Goal: Check status: Check status

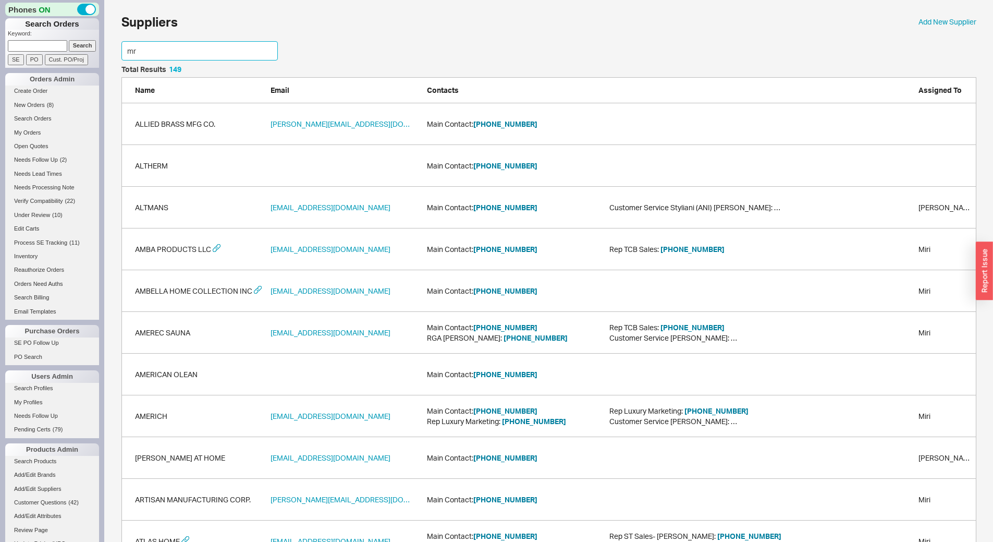
scroll to position [71, 847]
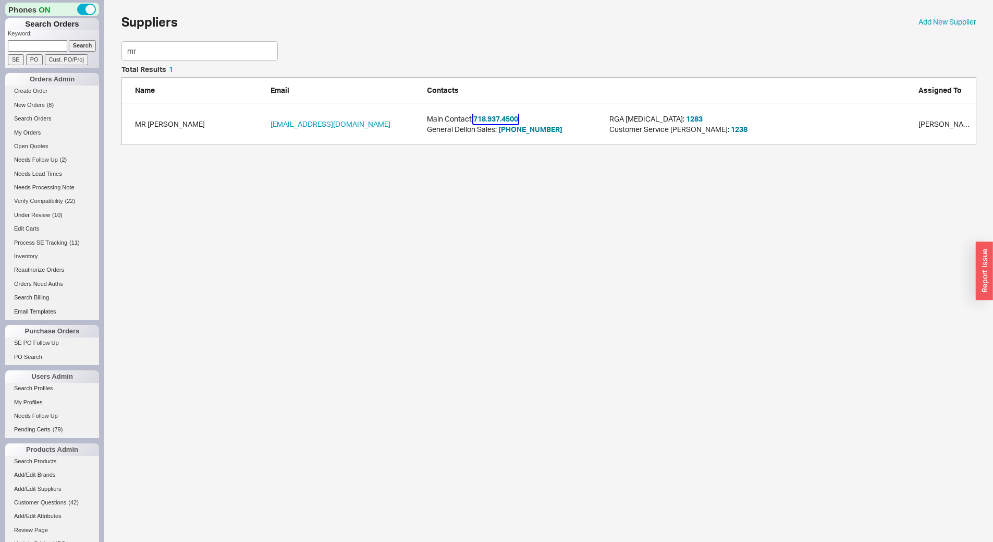
click at [484, 117] on button "718.937.4500" at bounding box center [495, 119] width 45 height 10
drag, startPoint x: 153, startPoint y: 49, endPoint x: 0, endPoint y: 46, distance: 152.8
click at [0, 46] on div "Phones ON Search Orders Keyword: Search SE PO Cust. PO/Proj Orders Admin Create…" at bounding box center [496, 77] width 993 height 155
click at [505, 129] on div "UTICA AVE. PLBG SUPPY CORP. orders@uticaps.com Main Contact: 718-774-3200 Chaya" at bounding box center [548, 124] width 855 height 42
click at [507, 127] on button "718-774-3200" at bounding box center [505, 124] width 64 height 10
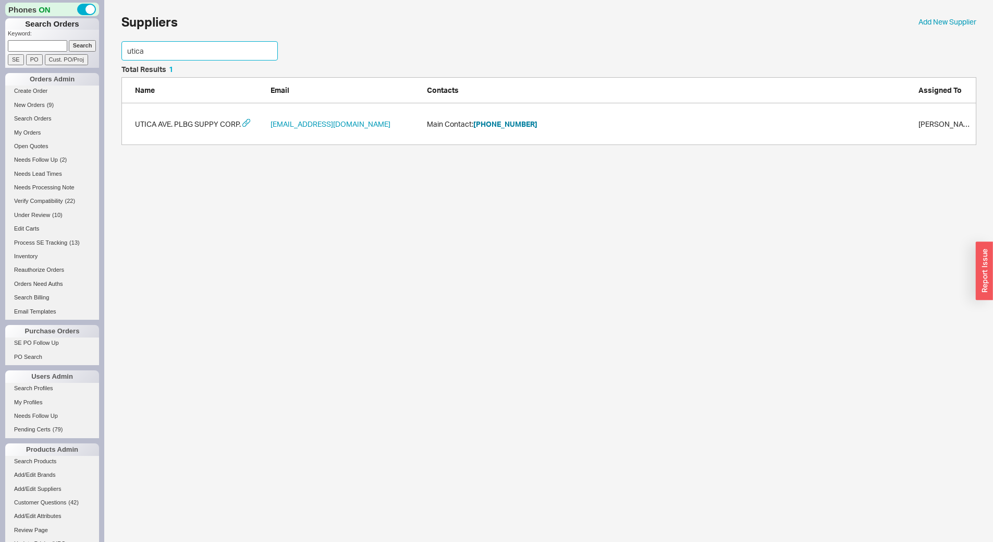
drag, startPoint x: 158, startPoint y: 53, endPoint x: 0, endPoint y: 45, distance: 158.1
click at [0, 45] on div "Phones ON Search Orders Keyword: Search SE PO Cust. PO/Proj Orders Admin Create…" at bounding box center [496, 77] width 993 height 155
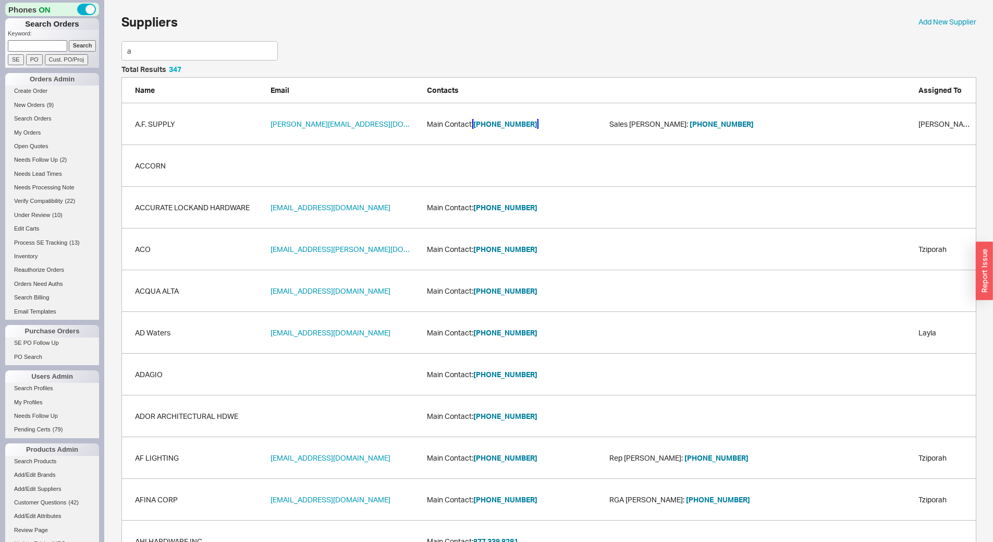
click at [497, 125] on button "212-497-5245" at bounding box center [505, 124] width 64 height 10
drag, startPoint x: 154, startPoint y: 56, endPoint x: 0, endPoint y: 56, distance: 153.8
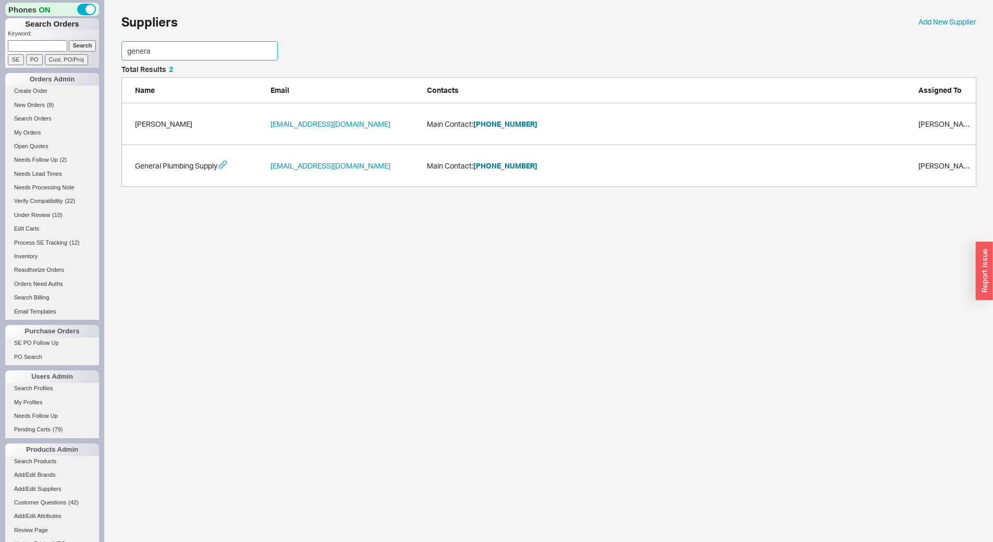
scroll to position [71, 847]
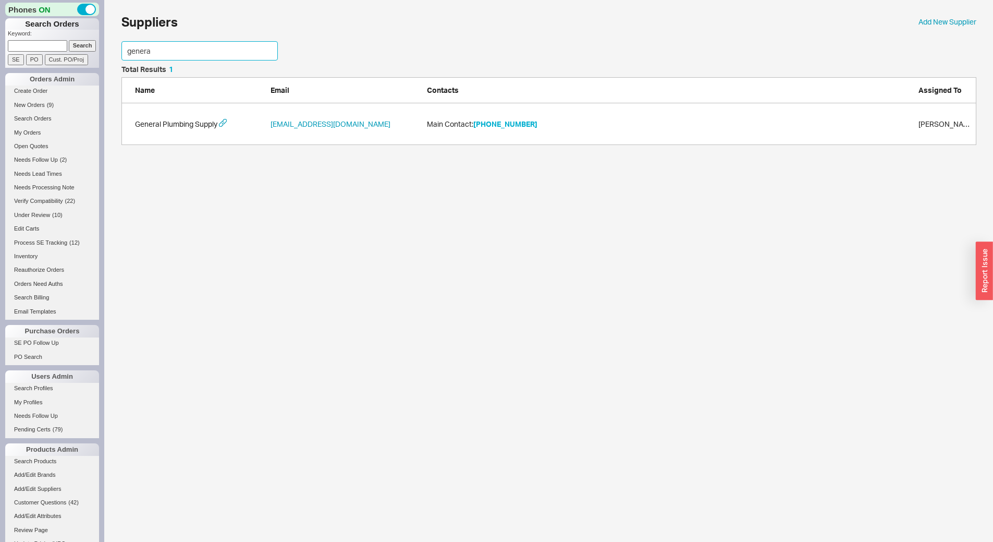
type input "genera"
click at [506, 121] on button "201-391-5000" at bounding box center [505, 124] width 64 height 10
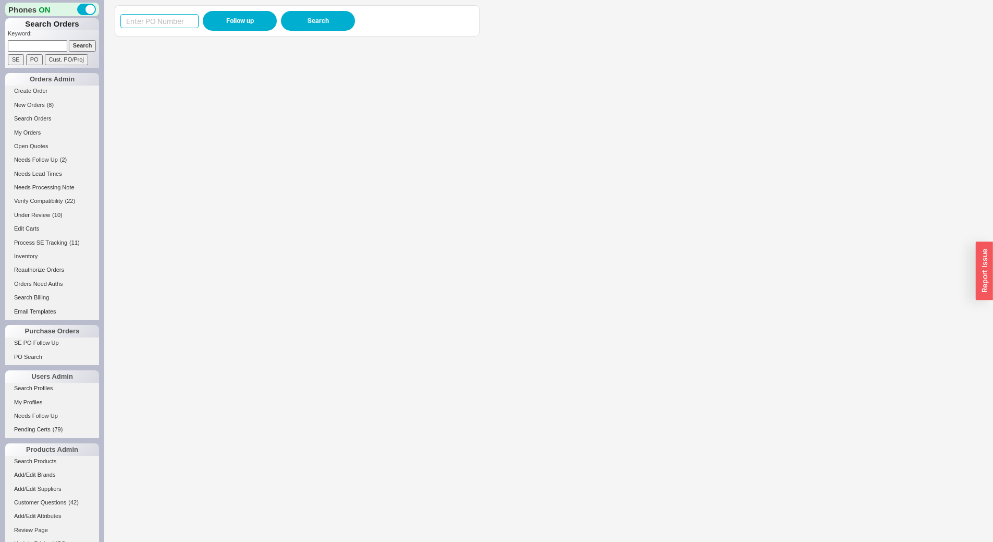
paste input "988439"
type input "988439"
click at [257, 13] on button "Follow up" at bounding box center [240, 21] width 74 height 20
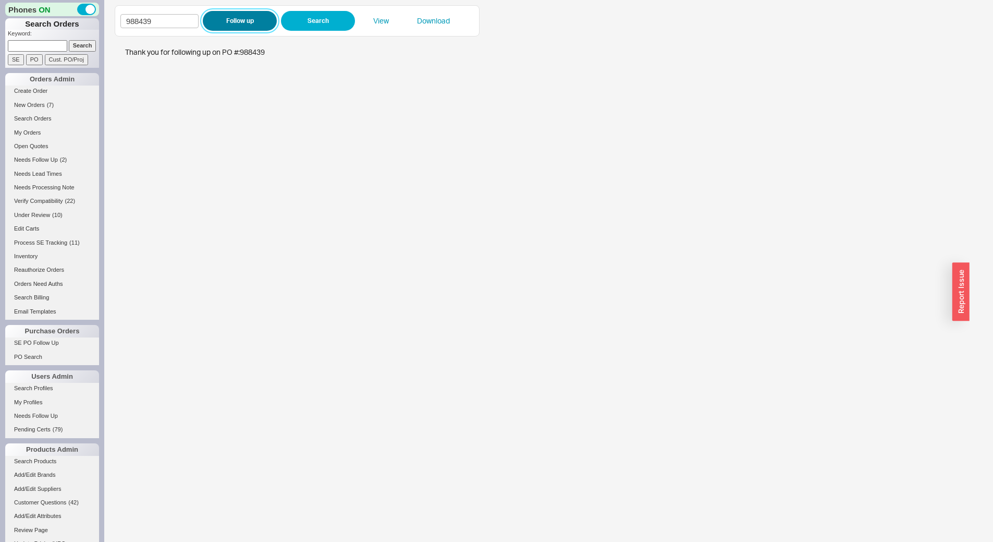
click at [242, 21] on button "Follow up" at bounding box center [240, 21] width 74 height 20
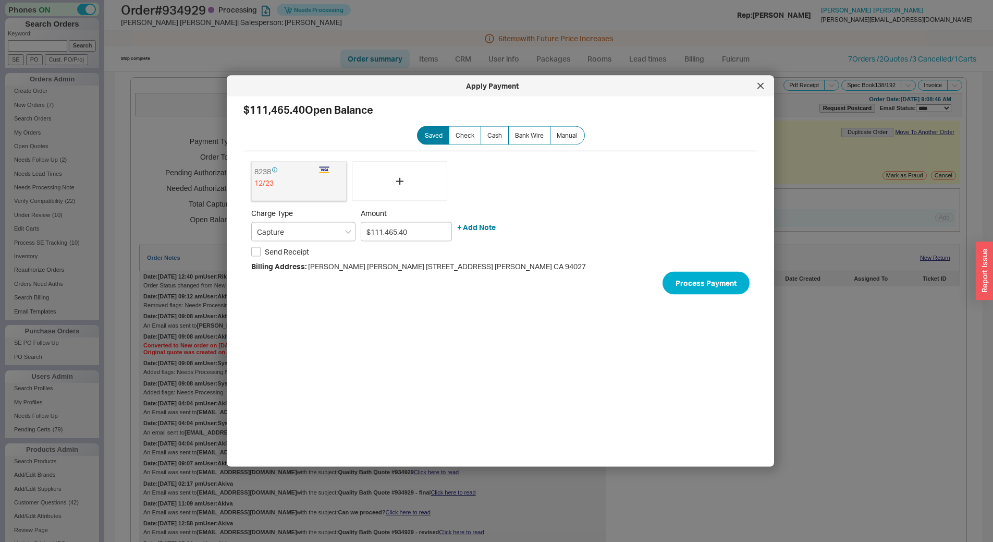
select select "*"
select select "LOW"
select select "3"
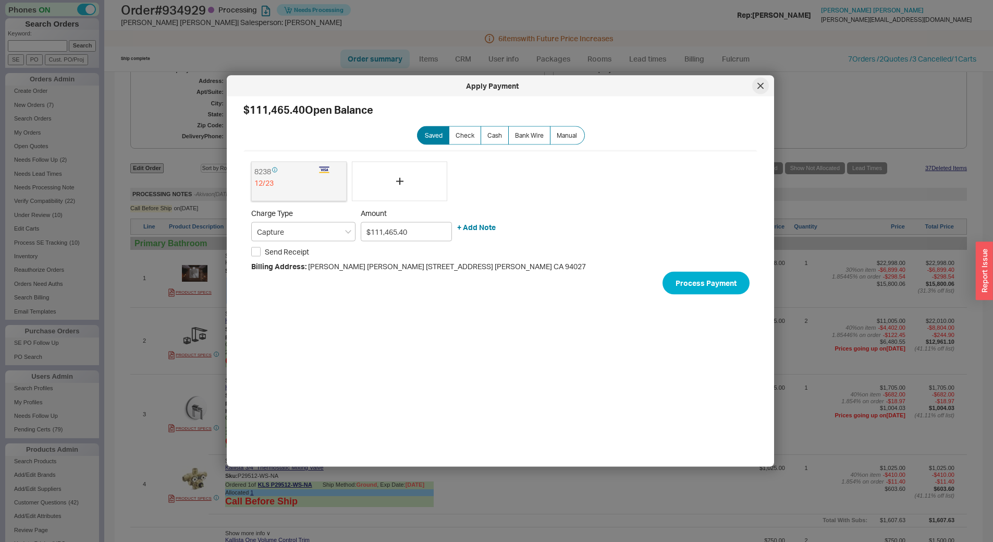
click at [761, 88] on icon at bounding box center [760, 86] width 6 height 6
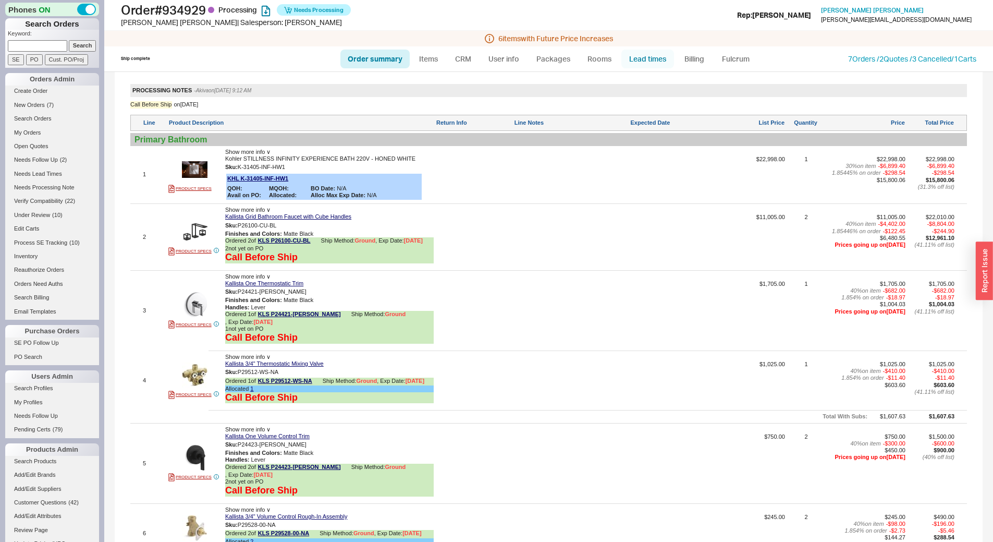
scroll to position [730, 0]
click at [634, 59] on link "Lead times" at bounding box center [647, 59] width 53 height 19
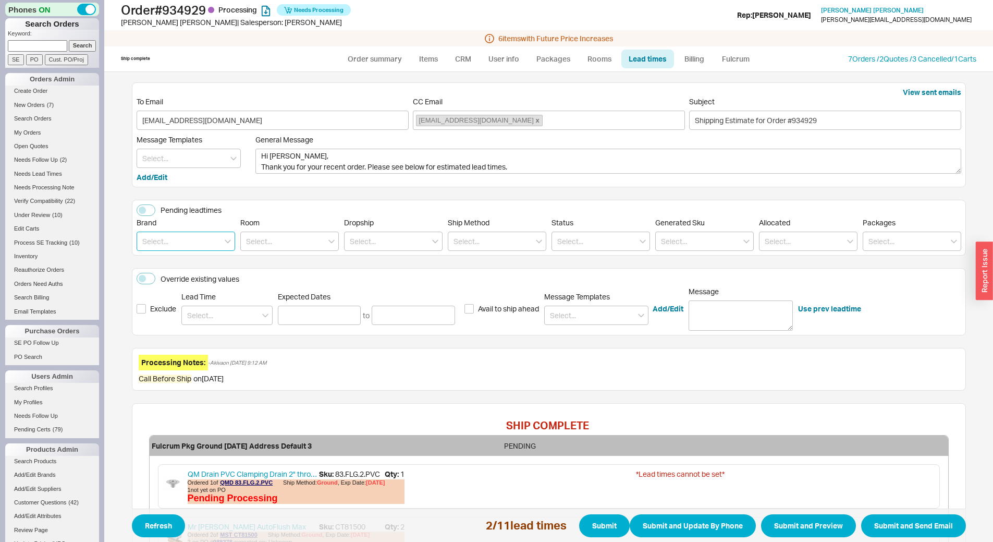
click at [189, 238] on input at bounding box center [186, 240] width 99 height 19
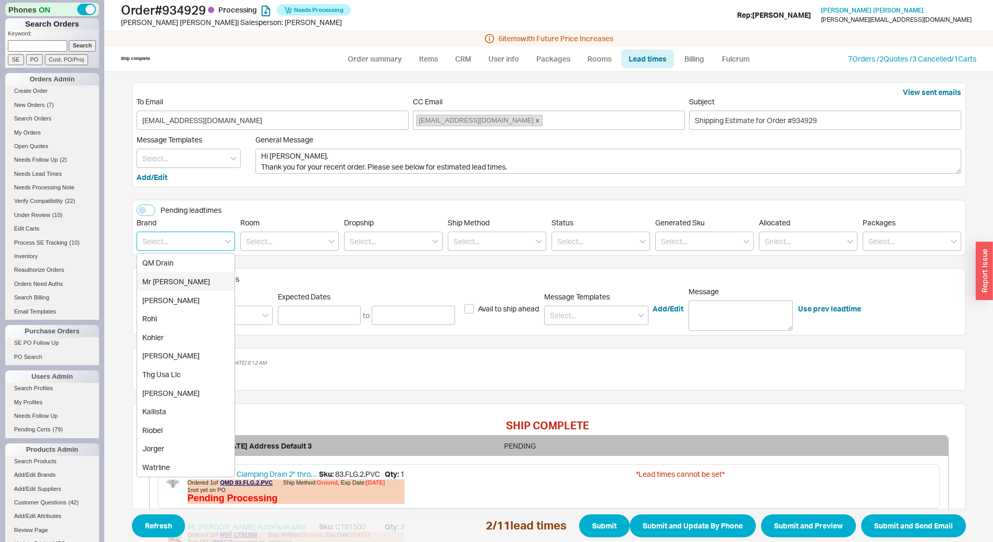
click at [176, 286] on div "Mr [PERSON_NAME]" at bounding box center [185, 281] width 97 height 19
type input "Mr [PERSON_NAME]"
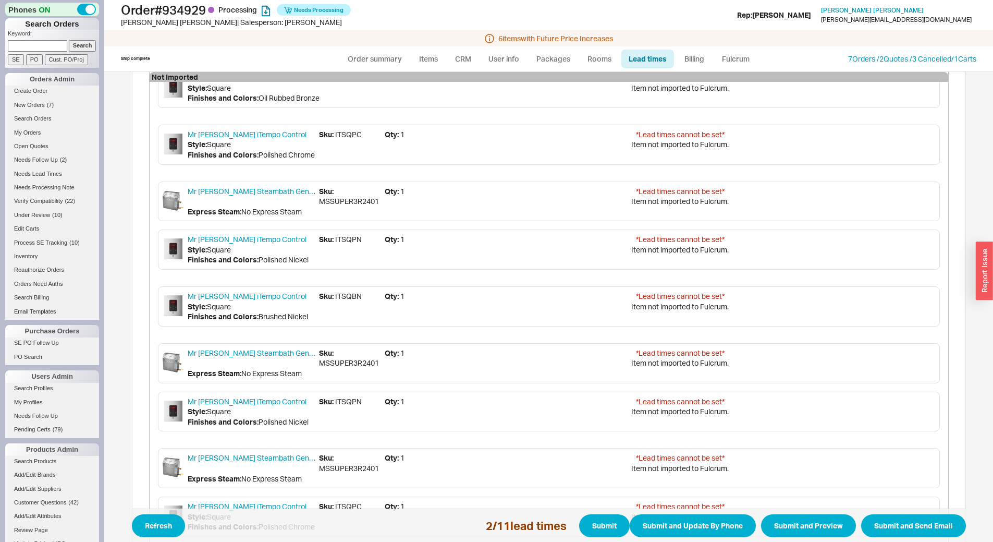
scroll to position [1915, 0]
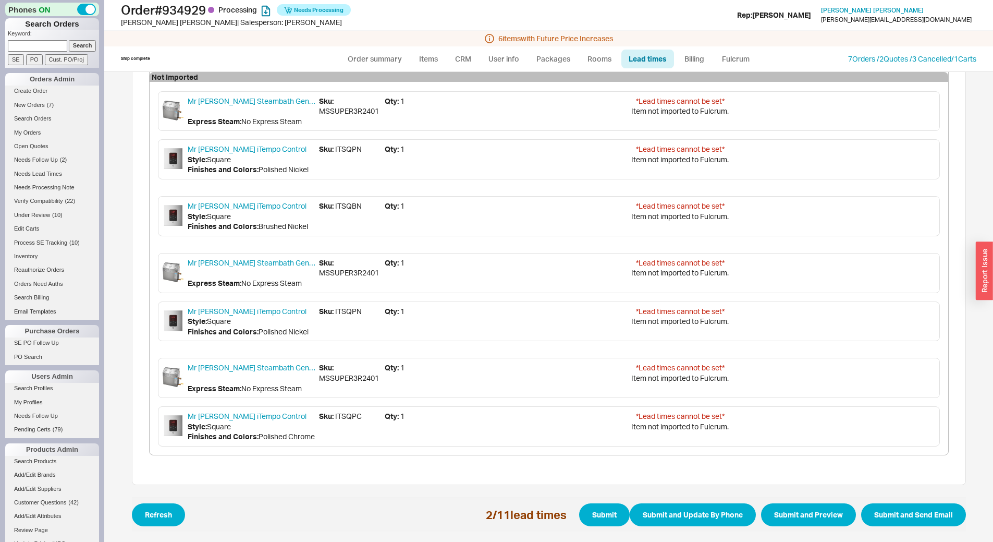
click at [339, 50] on ul "Order summary Items CRM User info Packages Rooms Lead times Billing Fulcrum" at bounding box center [548, 58] width 425 height 25
click at [370, 64] on link "Order summary" at bounding box center [374, 59] width 69 height 19
select select "*"
select select "LOW"
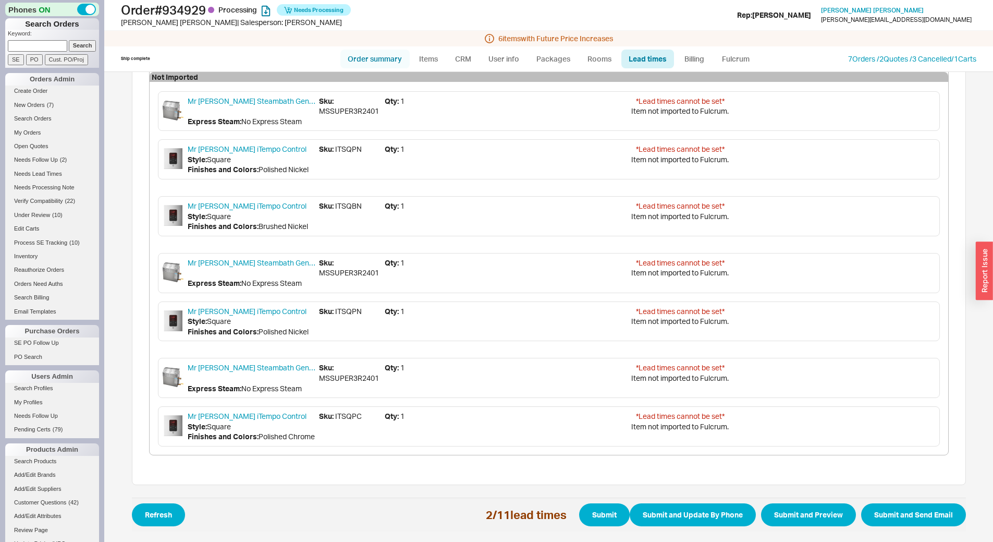
select select "3"
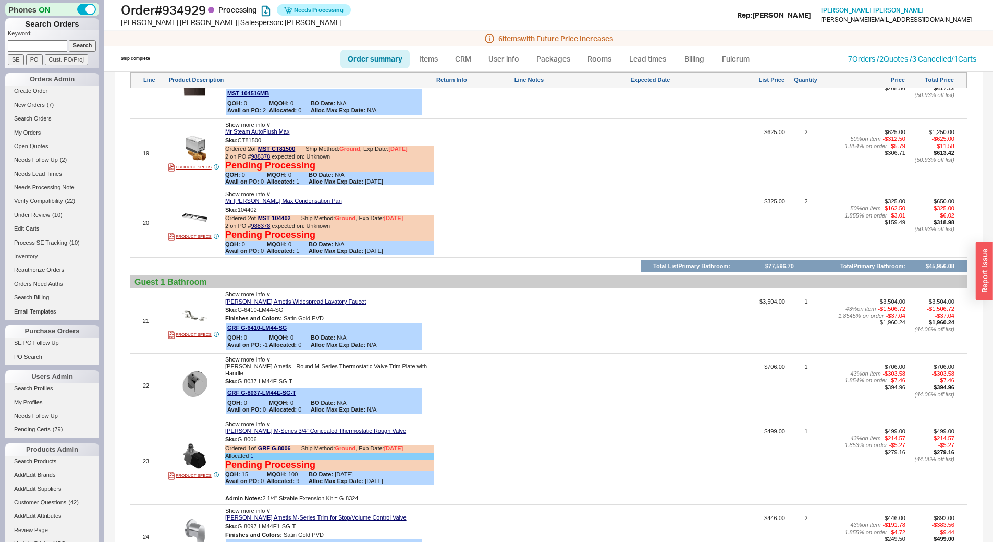
scroll to position [1608, 0]
